Goal: Information Seeking & Learning: Find specific page/section

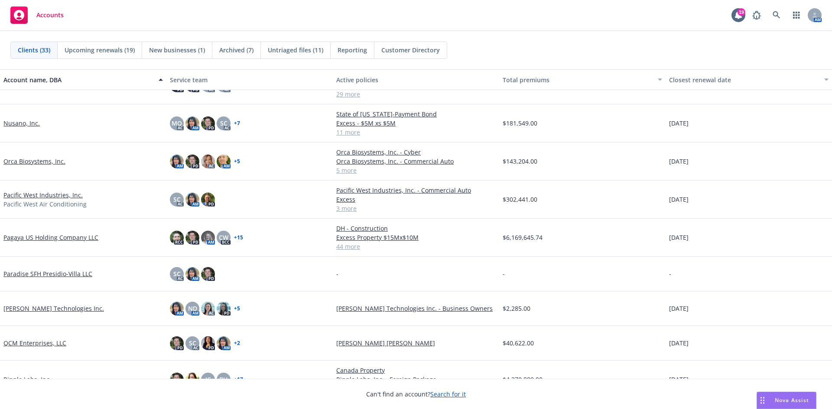
scroll to position [520, 0]
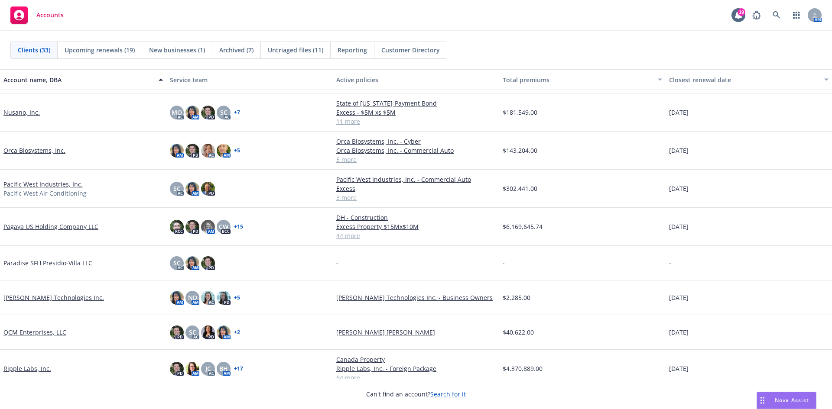
click at [34, 187] on link "Pacific West Industries, Inc." at bounding box center [42, 184] width 79 height 9
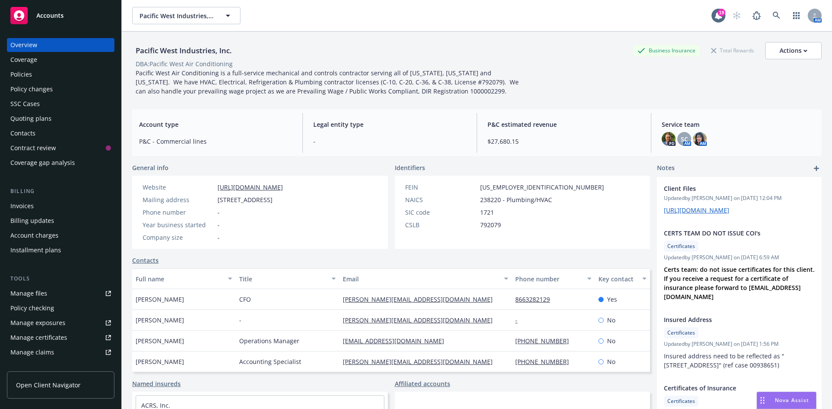
click at [21, 70] on div "Policies" at bounding box center [21, 75] width 22 height 14
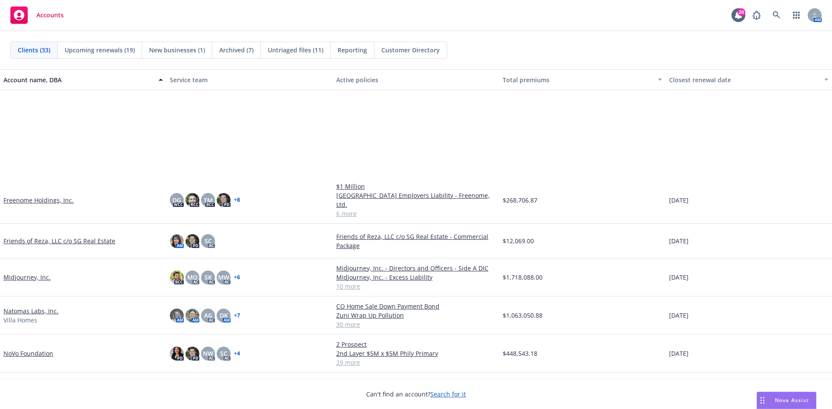
scroll to position [477, 0]
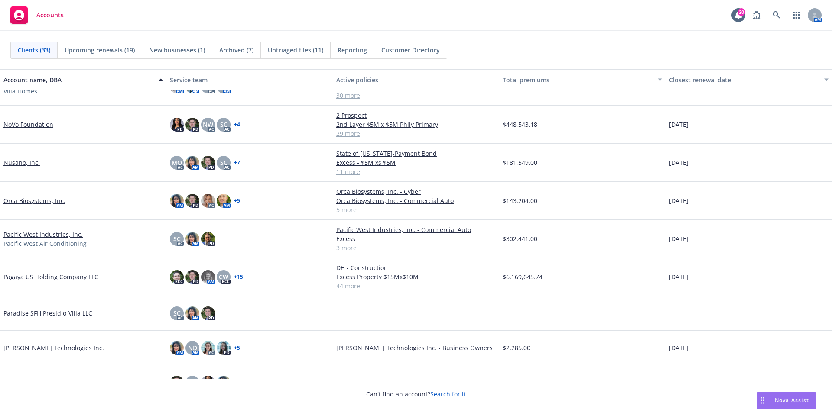
click at [47, 237] on link "Pacific West Industries, Inc." at bounding box center [42, 234] width 79 height 9
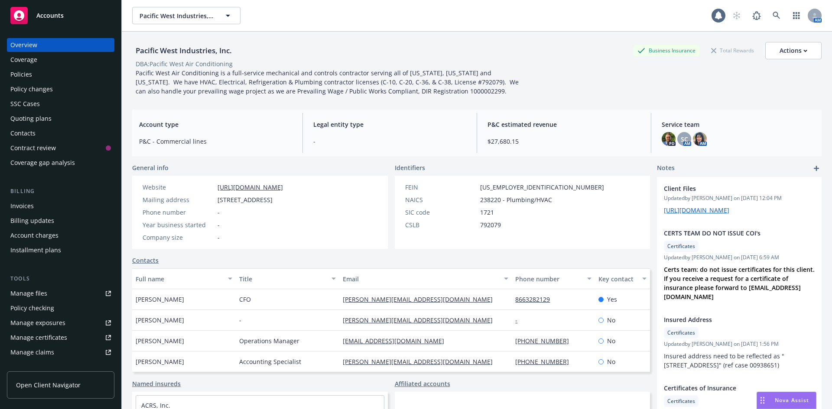
click at [20, 81] on div "Policies" at bounding box center [21, 75] width 22 height 14
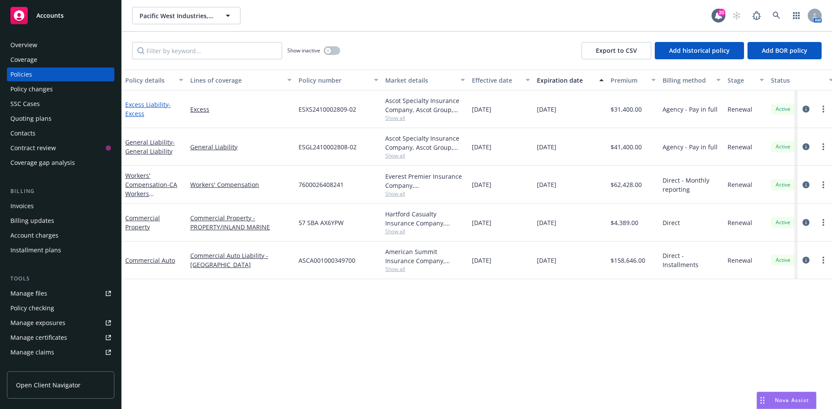
click at [132, 108] on link "Excess Liability - Excess" at bounding box center [147, 109] width 45 height 17
